Goal: Task Accomplishment & Management: Manage account settings

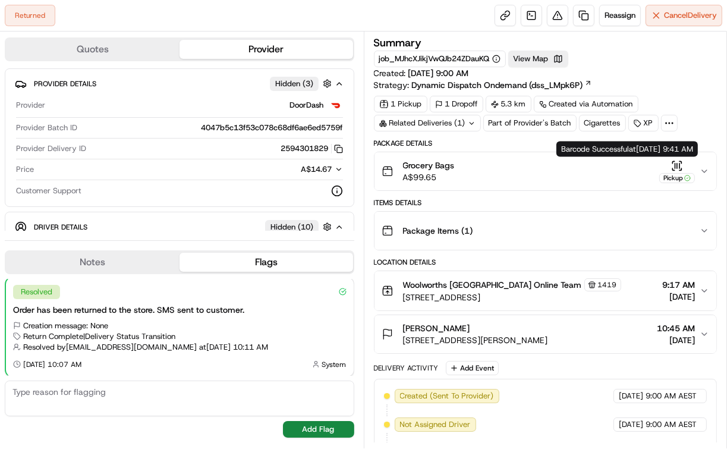
click at [675, 164] on icon "button" at bounding box center [677, 166] width 12 height 12
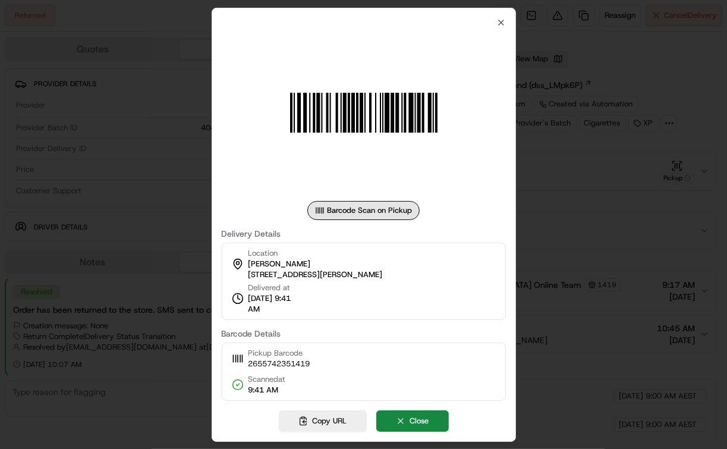
click at [498, 28] on div at bounding box center [364, 112] width 284 height 171
drag, startPoint x: 501, startPoint y: 20, endPoint x: 509, endPoint y: 34, distance: 16.2
click at [501, 20] on icon "button" at bounding box center [501, 23] width 10 height 10
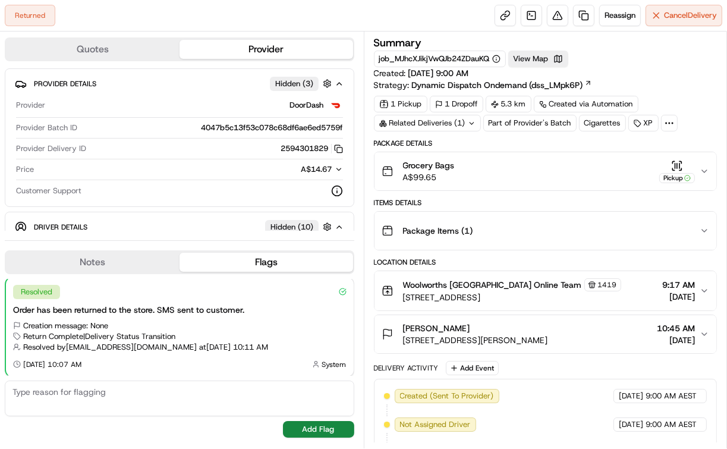
click at [527, 171] on div "Grocery Bags A$99.65 Pickup" at bounding box center [541, 171] width 319 height 24
click at [528, 173] on div "Grocery Bags A$99.65 Pickup" at bounding box center [541, 171] width 319 height 24
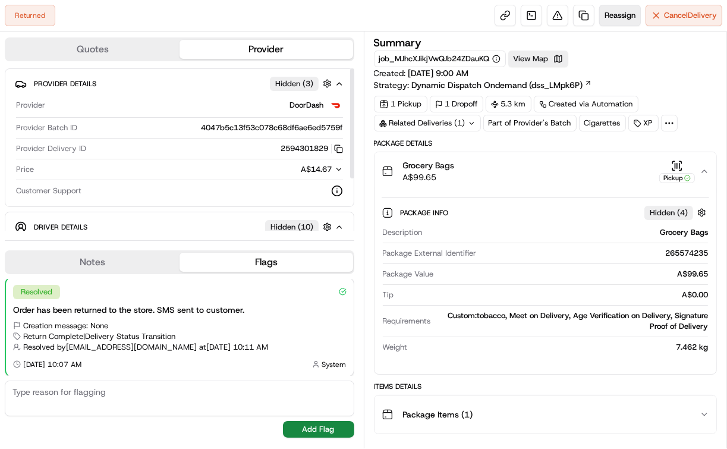
click at [611, 21] on button "Reassign" at bounding box center [620, 15] width 42 height 21
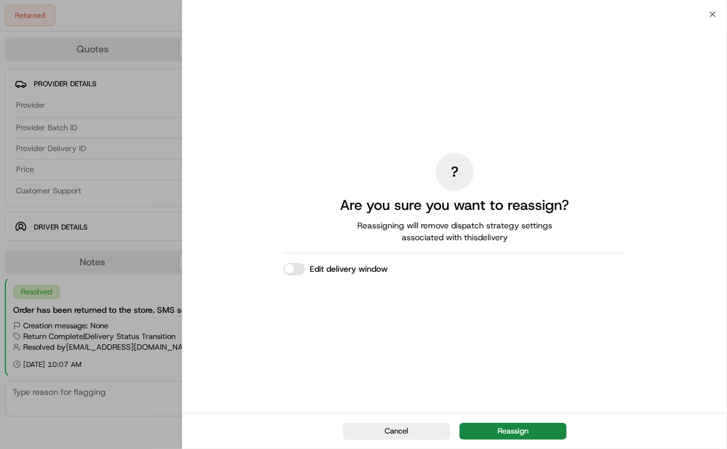
click at [540, 430] on button "Reassign" at bounding box center [512, 431] width 107 height 17
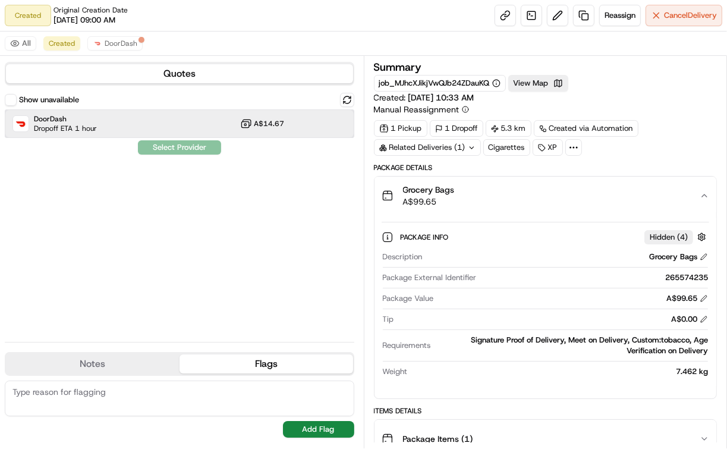
click at [189, 129] on div "DoorDash Dropoff ETA 1 hour A$14.67" at bounding box center [179, 123] width 349 height 29
click at [202, 141] on button "Assign Provider" at bounding box center [179, 147] width 84 height 14
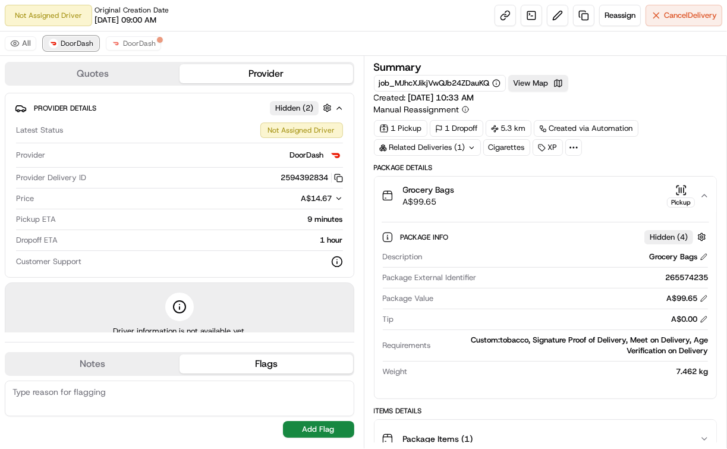
click at [83, 42] on span "DoorDash" at bounding box center [77, 44] width 33 height 10
click at [534, 78] on button "View Map" at bounding box center [538, 83] width 60 height 17
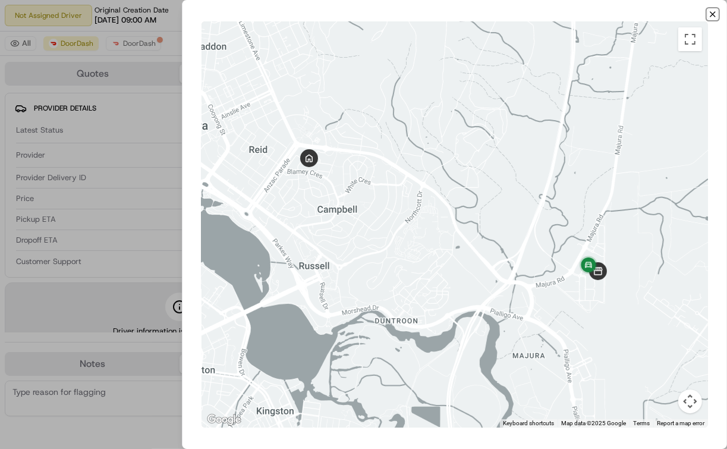
click at [711, 11] on icon "button" at bounding box center [713, 15] width 10 height 10
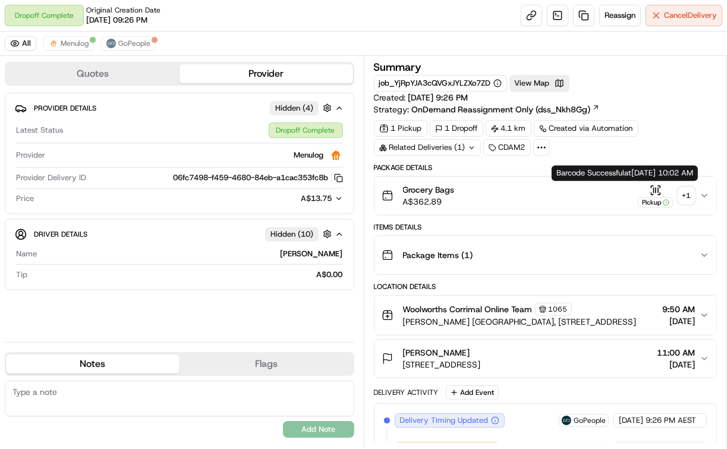
click at [654, 191] on icon "button" at bounding box center [656, 190] width 12 height 12
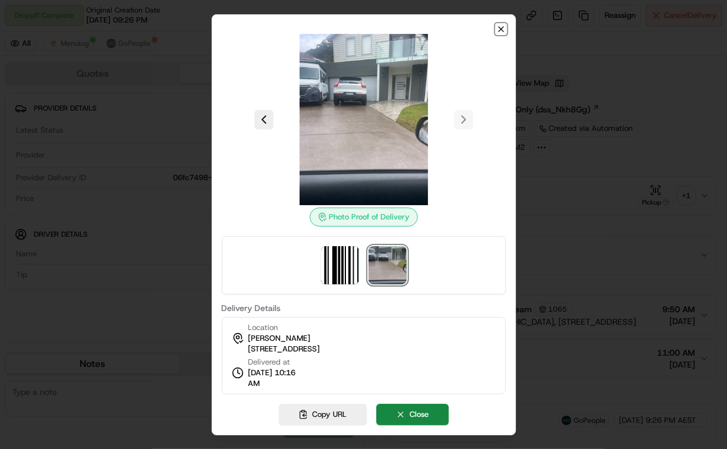
click at [497, 26] on icon "button" at bounding box center [501, 29] width 10 height 10
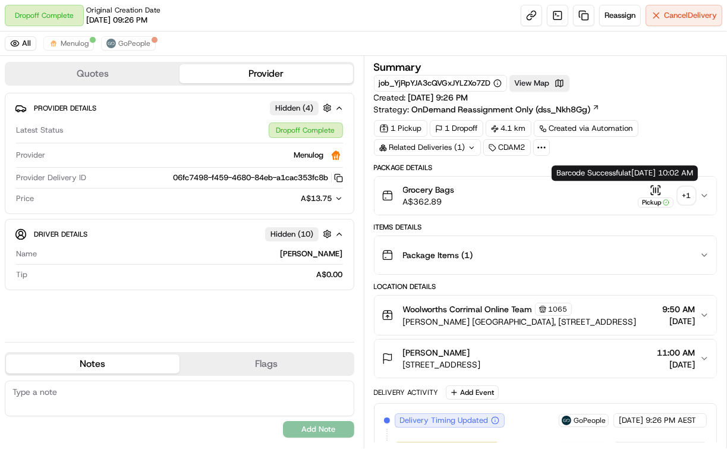
click at [654, 190] on icon "button" at bounding box center [656, 190] width 12 height 12
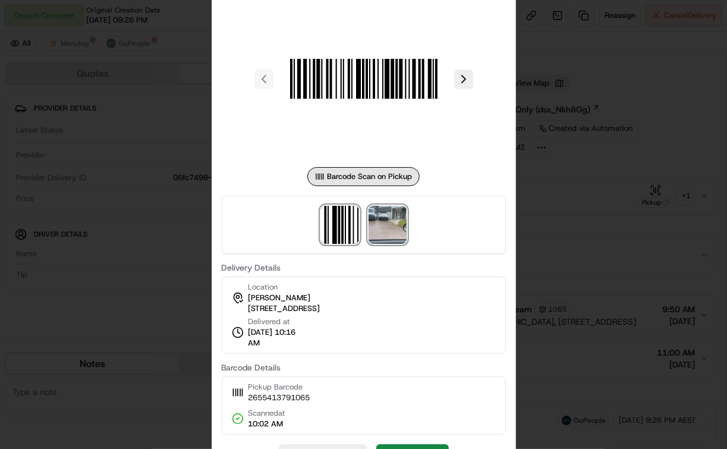
click at [372, 229] on img at bounding box center [387, 225] width 38 height 38
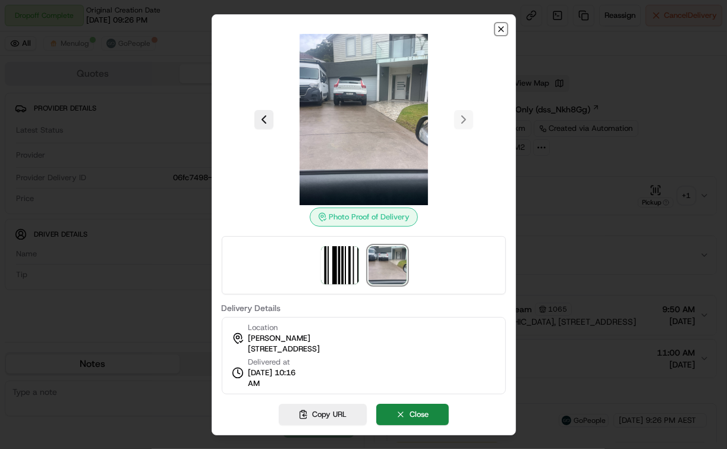
click at [500, 25] on icon "button" at bounding box center [501, 29] width 10 height 10
